Goal: Manage account settings

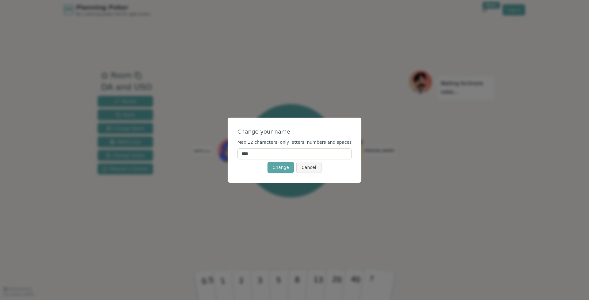
click at [271, 157] on input "****" at bounding box center [294, 153] width 114 height 11
click at [258, 153] on input "****" at bounding box center [294, 153] width 114 height 11
click at [352, 170] on div "Change your name Max 12 characters, only letters, numbers and spaces ** Change …" at bounding box center [295, 149] width 134 height 65
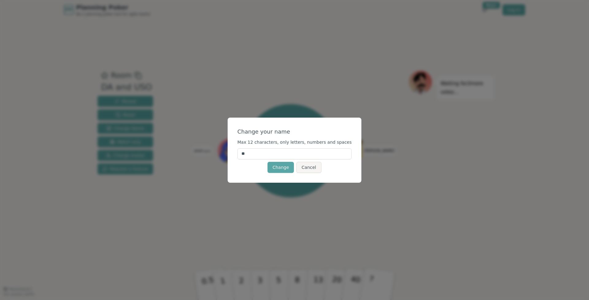
click at [281, 153] on input "**" at bounding box center [294, 153] width 114 height 11
type input "*"
click at [316, 167] on button "Cancel" at bounding box center [308, 167] width 25 height 11
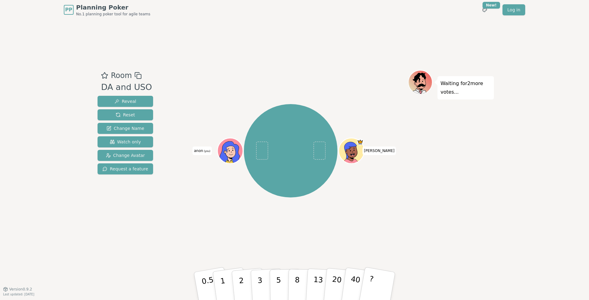
click at [208, 151] on span "(you)" at bounding box center [206, 151] width 7 height 3
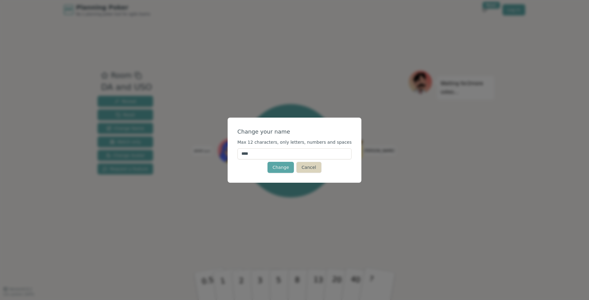
click at [313, 167] on button "Cancel" at bounding box center [308, 167] width 25 height 11
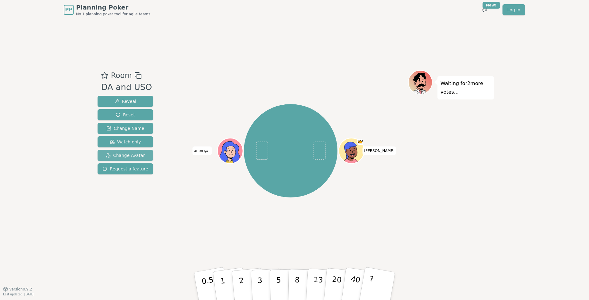
click at [103, 155] on button "Change Avatar" at bounding box center [125, 155] width 55 height 11
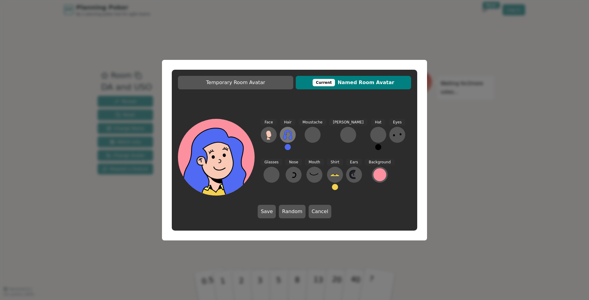
click at [292, 133] on icon at bounding box center [288, 135] width 10 height 10
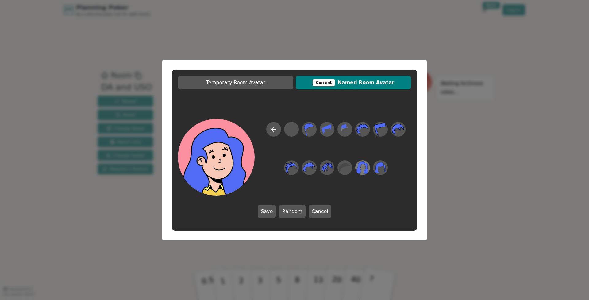
click at [363, 166] on icon at bounding box center [362, 167] width 12 height 14
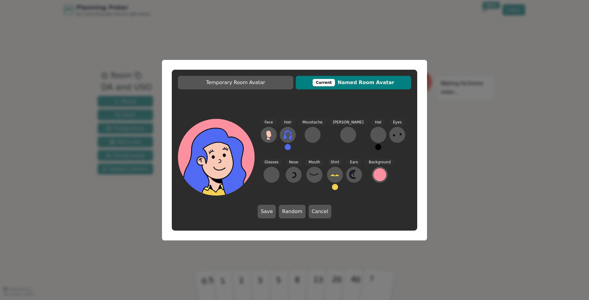
click at [285, 150] on div "Hair" at bounding box center [288, 137] width 16 height 37
click at [288, 148] on button at bounding box center [288, 147] width 6 height 6
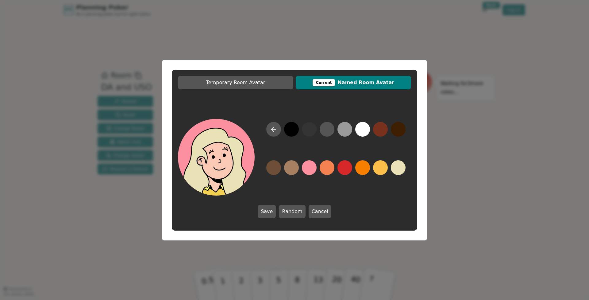
click at [398, 168] on button at bounding box center [398, 167] width 15 height 15
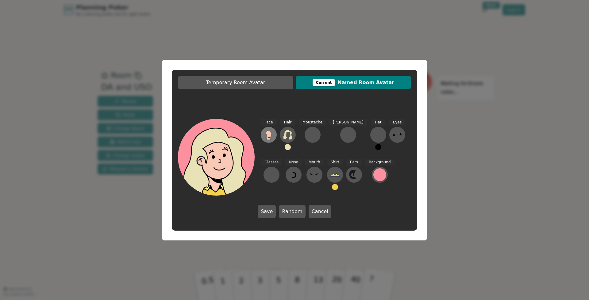
click at [268, 136] on icon at bounding box center [268, 133] width 5 height 7
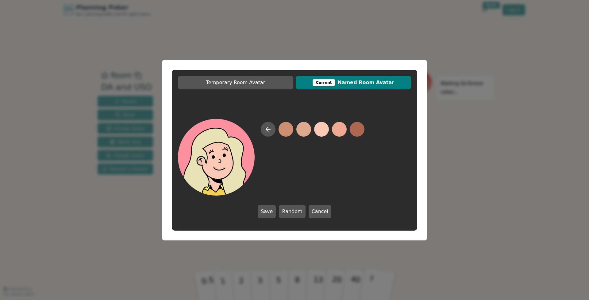
click at [328, 129] on button at bounding box center [321, 129] width 15 height 15
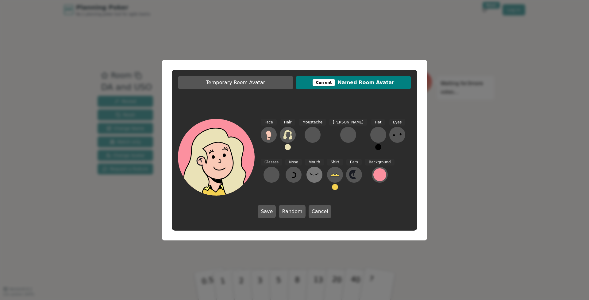
click at [310, 175] on icon at bounding box center [314, 173] width 8 height 2
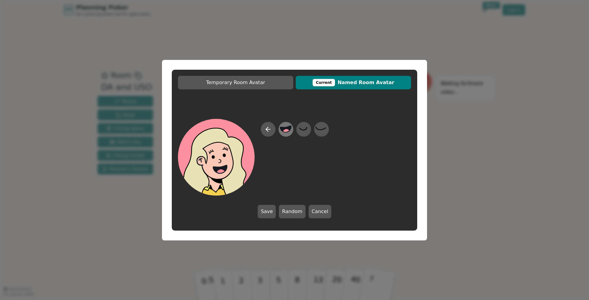
click at [290, 130] on icon at bounding box center [286, 129] width 12 height 14
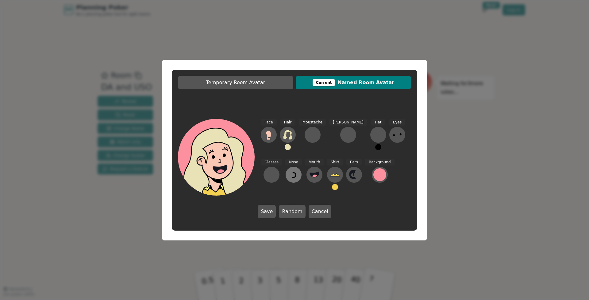
click at [289, 174] on icon at bounding box center [294, 175] width 10 height 10
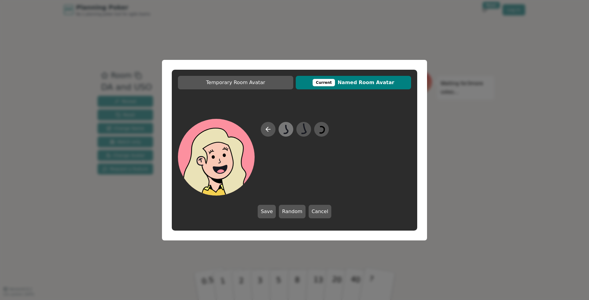
click at [292, 130] on div at bounding box center [285, 129] width 17 height 20
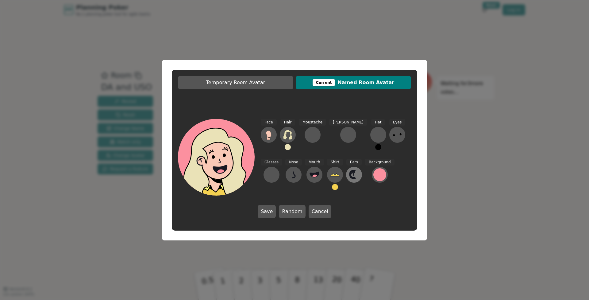
click at [349, 178] on icon at bounding box center [354, 175] width 10 height 10
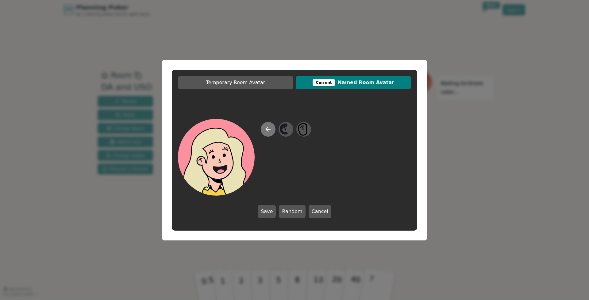
click at [267, 132] on icon at bounding box center [267, 128] width 7 height 7
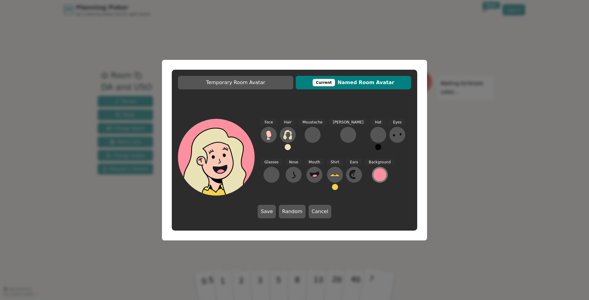
click at [373, 172] on div at bounding box center [379, 174] width 13 height 13
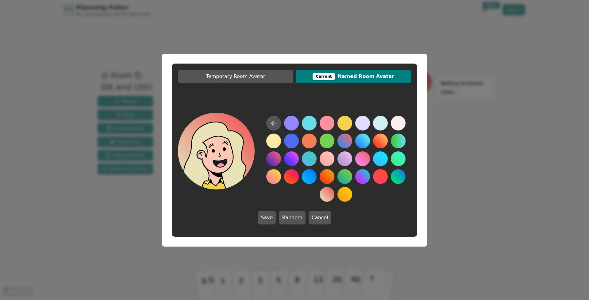
click at [327, 194] on button at bounding box center [326, 194] width 15 height 15
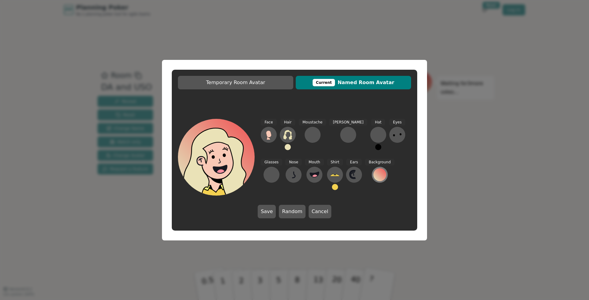
click at [373, 177] on div at bounding box center [379, 174] width 13 height 13
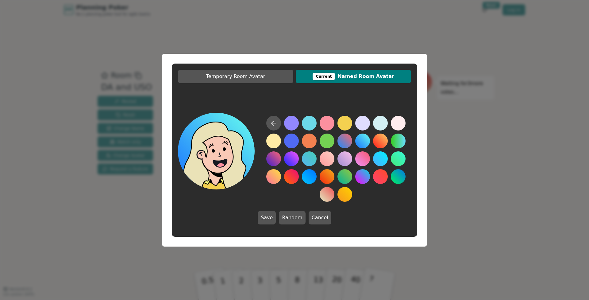
click at [362, 137] on button at bounding box center [362, 140] width 15 height 15
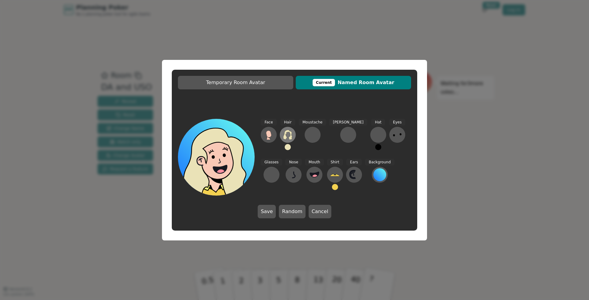
click at [287, 131] on icon at bounding box center [287, 135] width 9 height 10
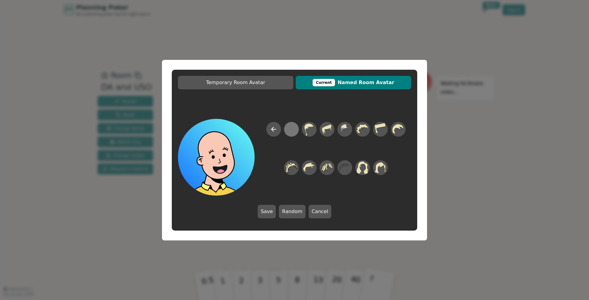
click at [294, 127] on div at bounding box center [291, 129] width 12 height 14
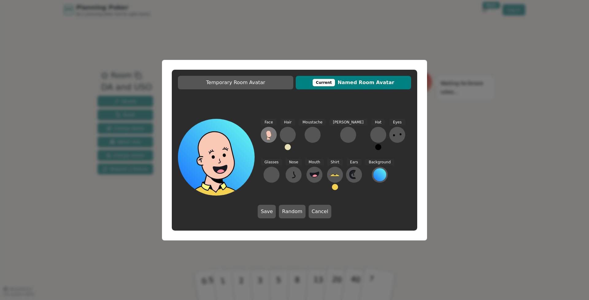
click at [266, 135] on icon at bounding box center [269, 135] width 10 height 10
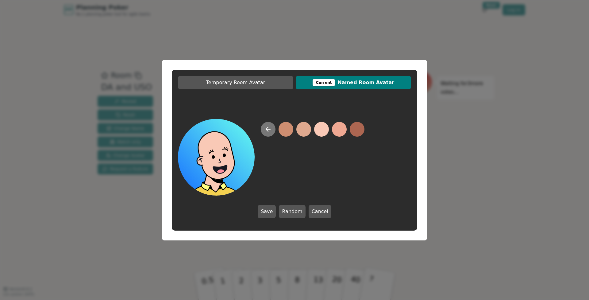
click at [267, 133] on button at bounding box center [268, 129] width 15 height 15
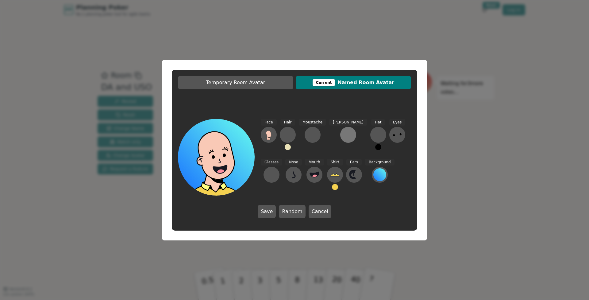
click at [343, 135] on div at bounding box center [348, 135] width 10 height 10
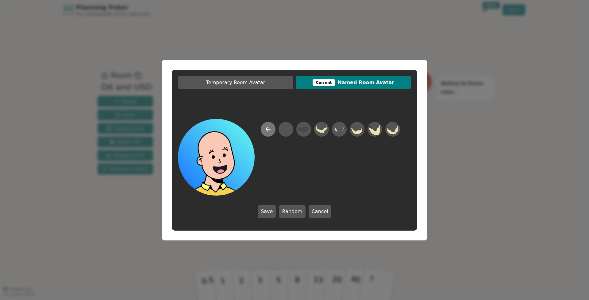
click at [266, 128] on icon at bounding box center [267, 128] width 7 height 7
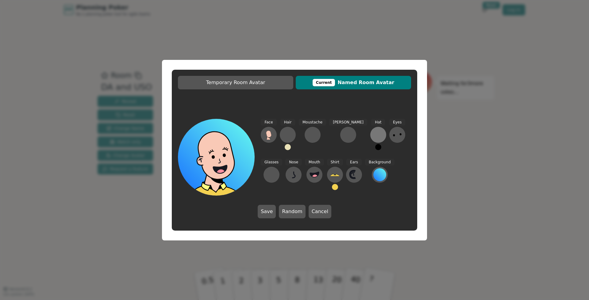
click at [370, 136] on button at bounding box center [378, 135] width 16 height 16
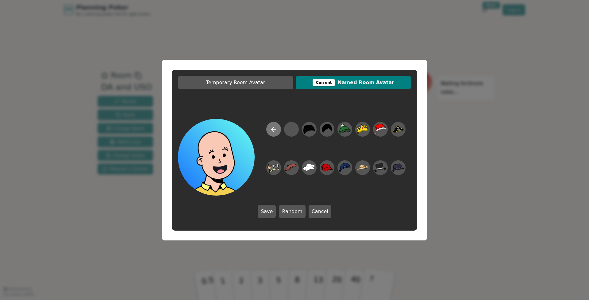
click at [277, 131] on icon at bounding box center [273, 128] width 7 height 7
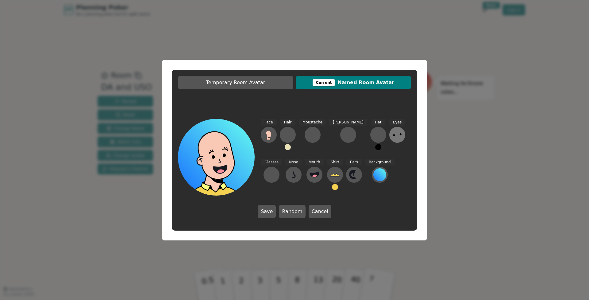
click at [392, 133] on icon at bounding box center [397, 135] width 10 height 10
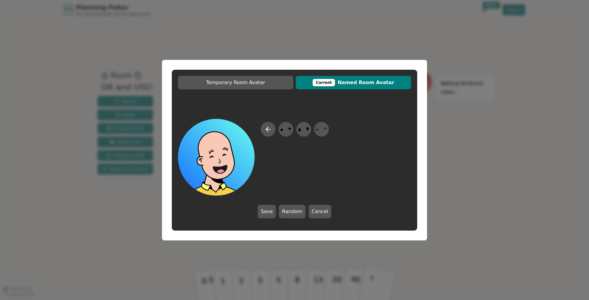
click at [311, 130] on div at bounding box center [295, 159] width 68 height 74
click at [303, 131] on icon at bounding box center [303, 129] width 12 height 14
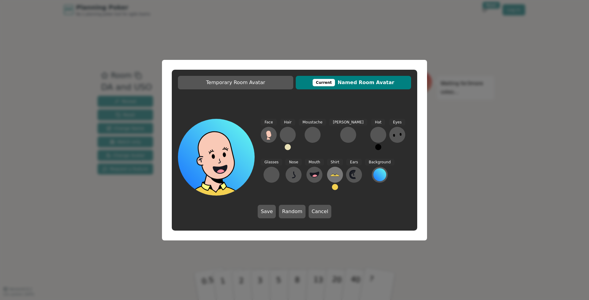
click at [330, 173] on icon at bounding box center [335, 175] width 10 height 10
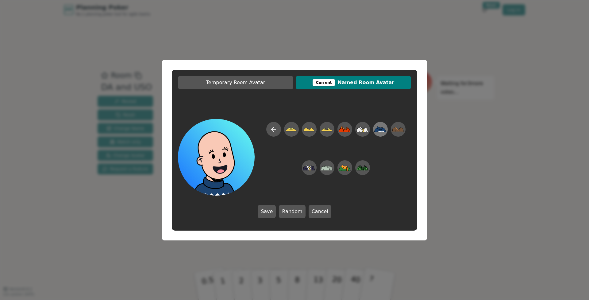
click at [383, 131] on icon at bounding box center [380, 131] width 7 height 2
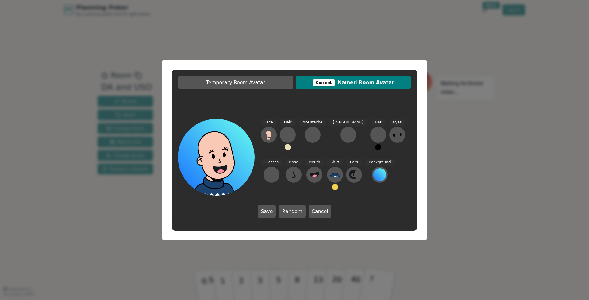
click at [332, 187] on button at bounding box center [335, 187] width 6 height 6
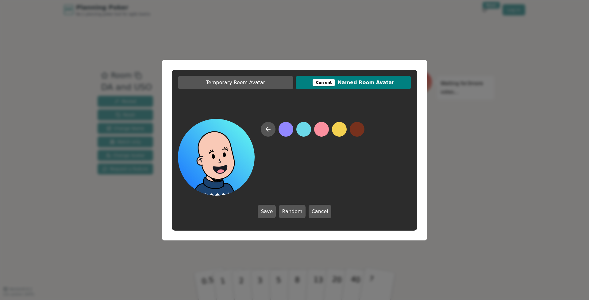
click at [314, 131] on div at bounding box center [313, 159] width 104 height 74
click at [290, 133] on button at bounding box center [285, 129] width 15 height 15
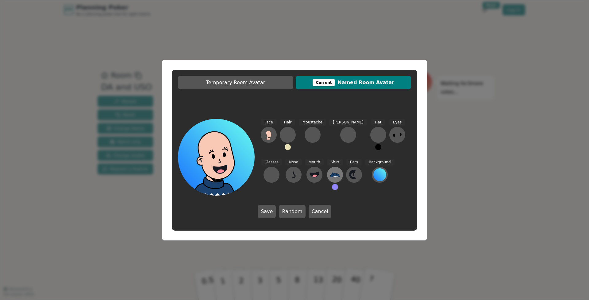
click at [327, 177] on button at bounding box center [335, 174] width 16 height 16
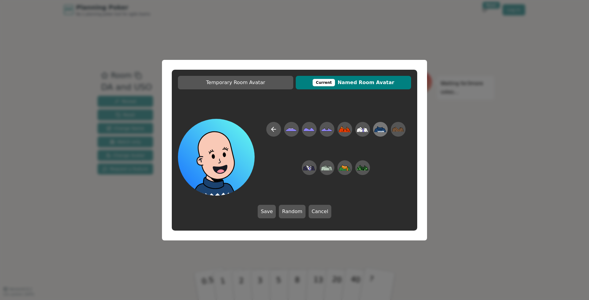
click at [382, 129] on icon at bounding box center [380, 129] width 12 height 6
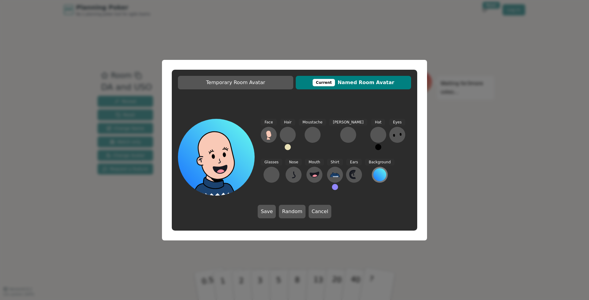
click at [373, 175] on div at bounding box center [379, 174] width 13 height 13
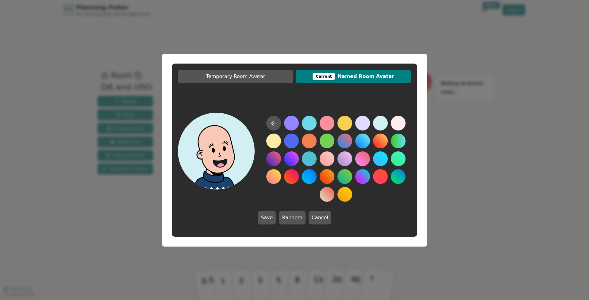
click at [390, 126] on div at bounding box center [336, 159] width 150 height 86
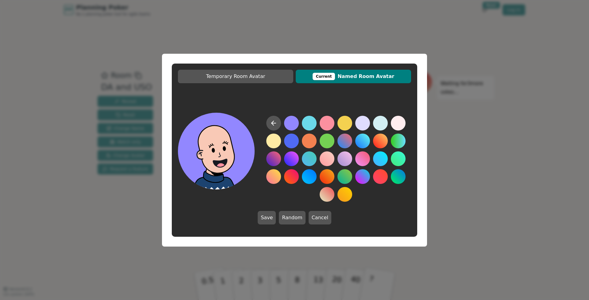
click at [294, 123] on button at bounding box center [291, 123] width 15 height 15
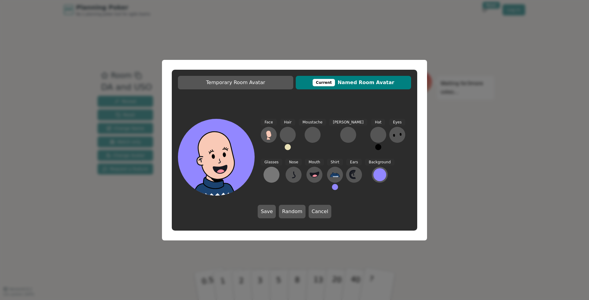
click at [279, 166] on button at bounding box center [271, 174] width 16 height 16
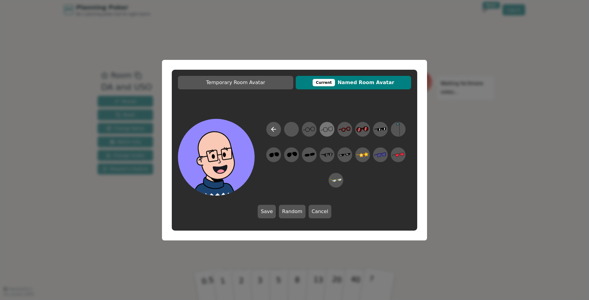
click at [324, 130] on icon at bounding box center [327, 129] width 12 height 14
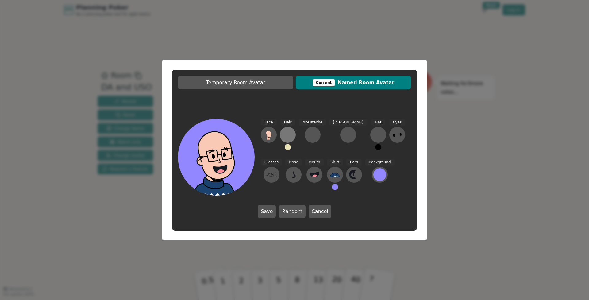
click at [289, 134] on div at bounding box center [288, 135] width 10 height 10
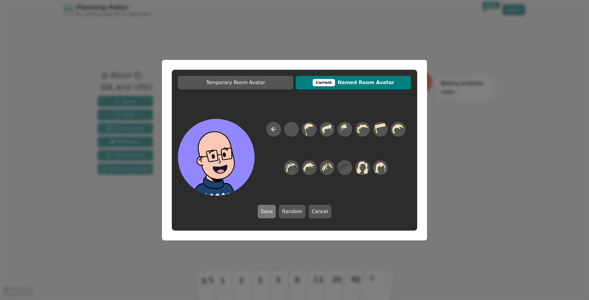
click at [270, 212] on button "Save" at bounding box center [267, 211] width 18 height 13
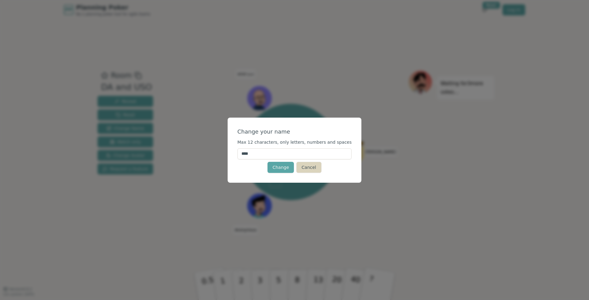
click at [315, 168] on button "Cancel" at bounding box center [308, 167] width 25 height 11
